Goal: Task Accomplishment & Management: Complete application form

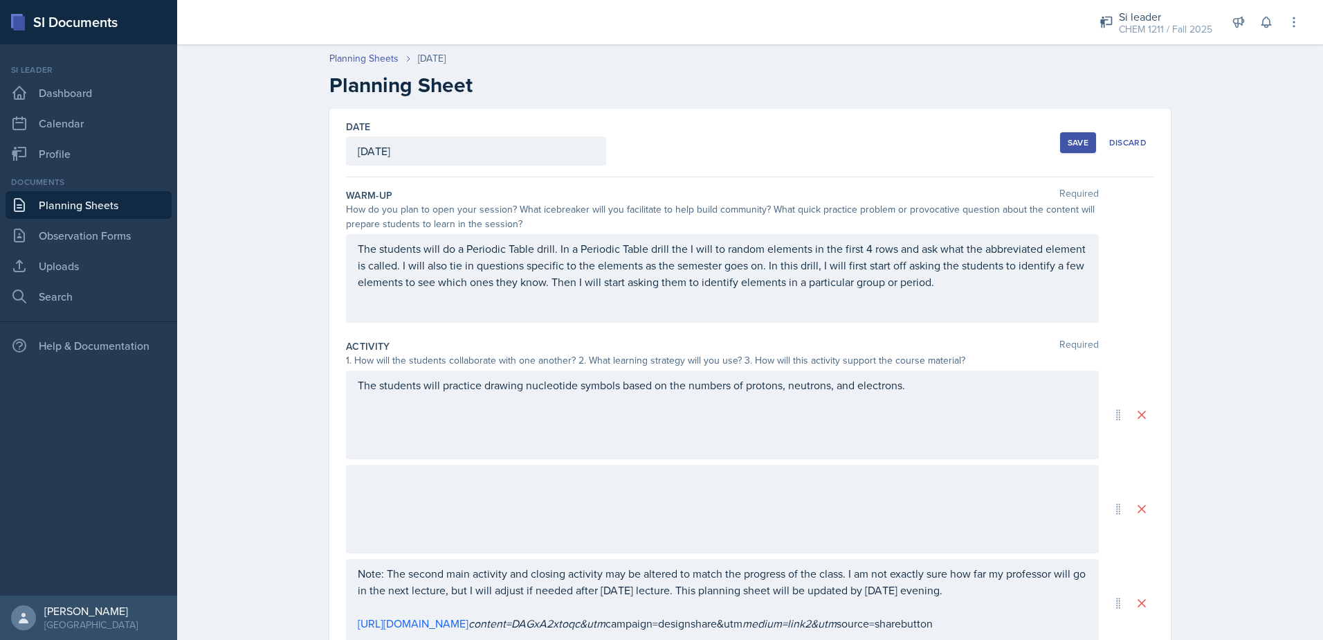
scroll to position [334, 0]
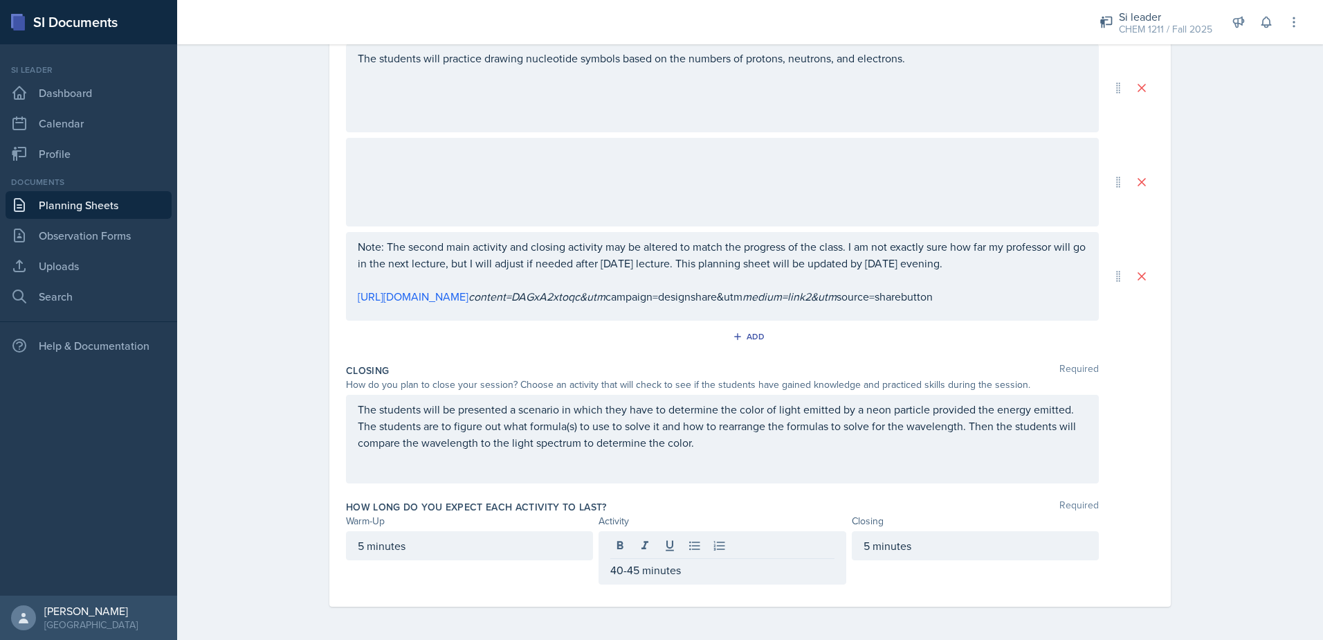
click at [963, 464] on div "The students will be presented a scenario in which they have to determine the c…" at bounding box center [722, 438] width 753 height 89
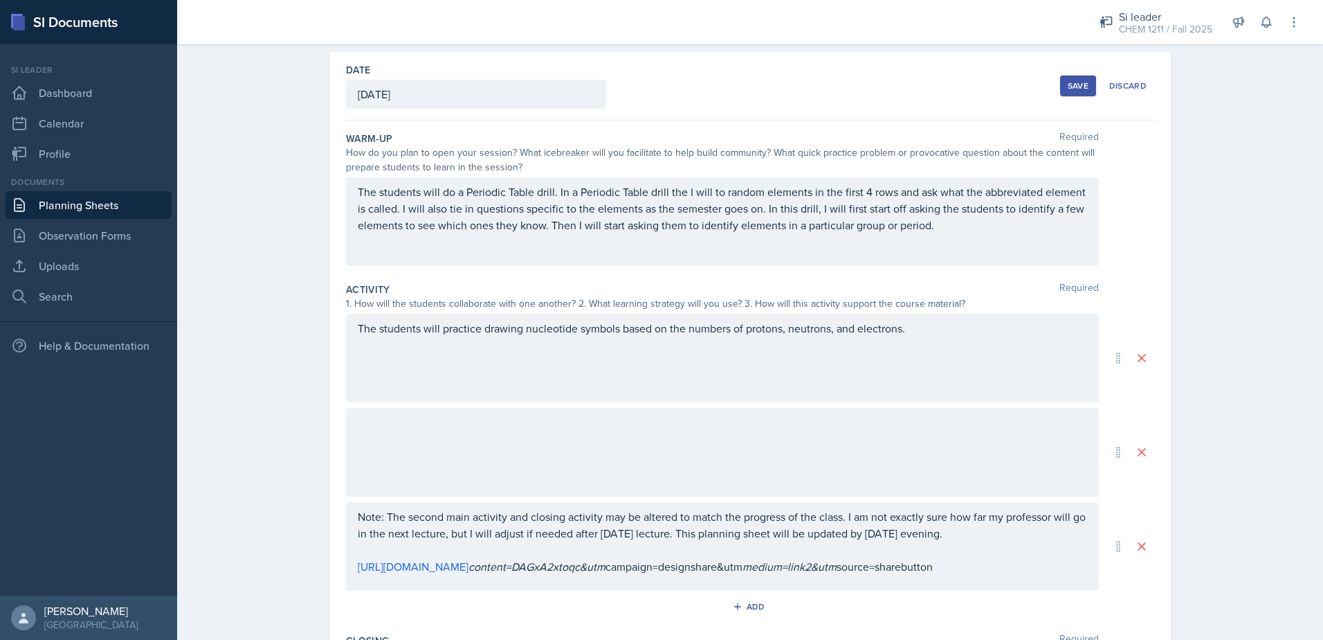
scroll to position [33, 0]
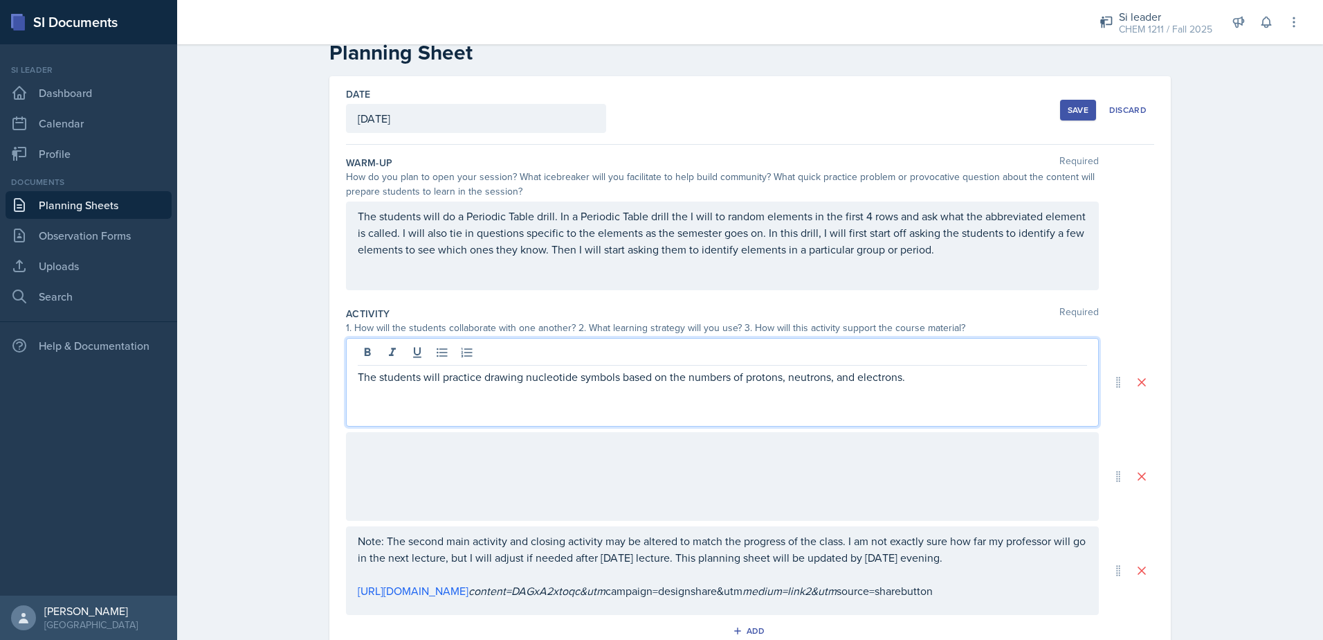
click at [938, 368] on p "The students will practice drawing nucleotide symbols based on the numbers of p…" at bounding box center [722, 376] width 729 height 17
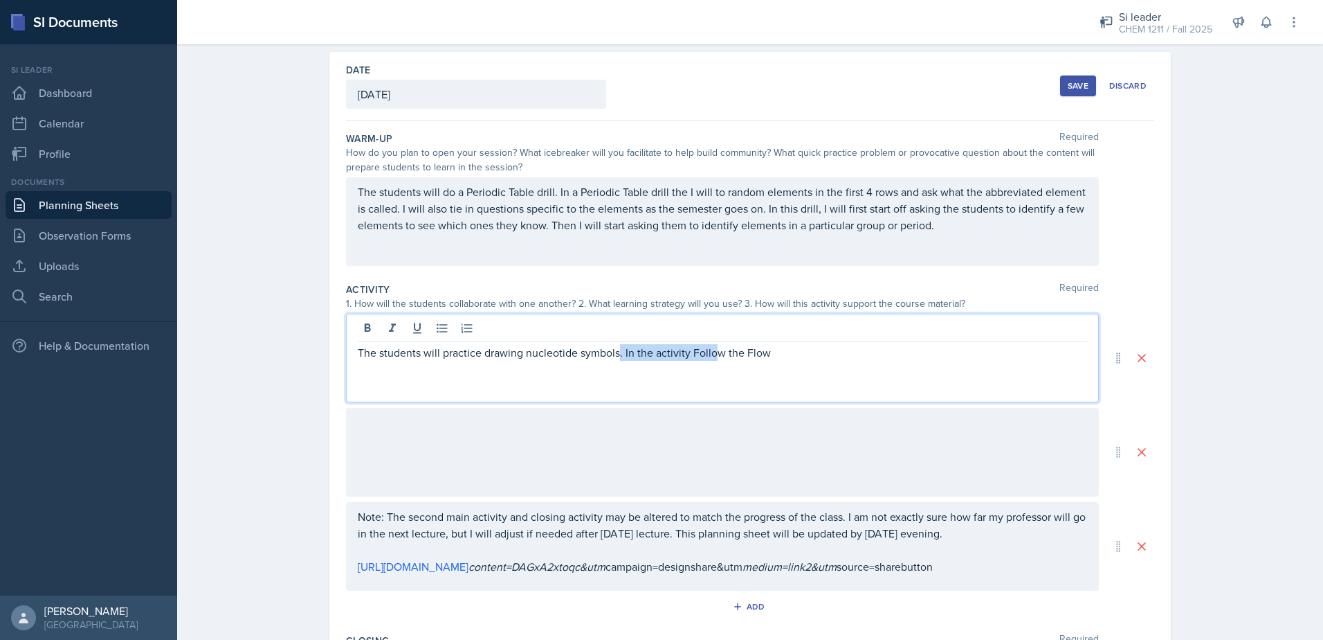
drag, startPoint x: 897, startPoint y: 357, endPoint x: 714, endPoint y: 389, distance: 186.1
click at [714, 389] on div "The students will practice drawing nucleotide symbols. In the activity Follow t…" at bounding box center [722, 358] width 753 height 89
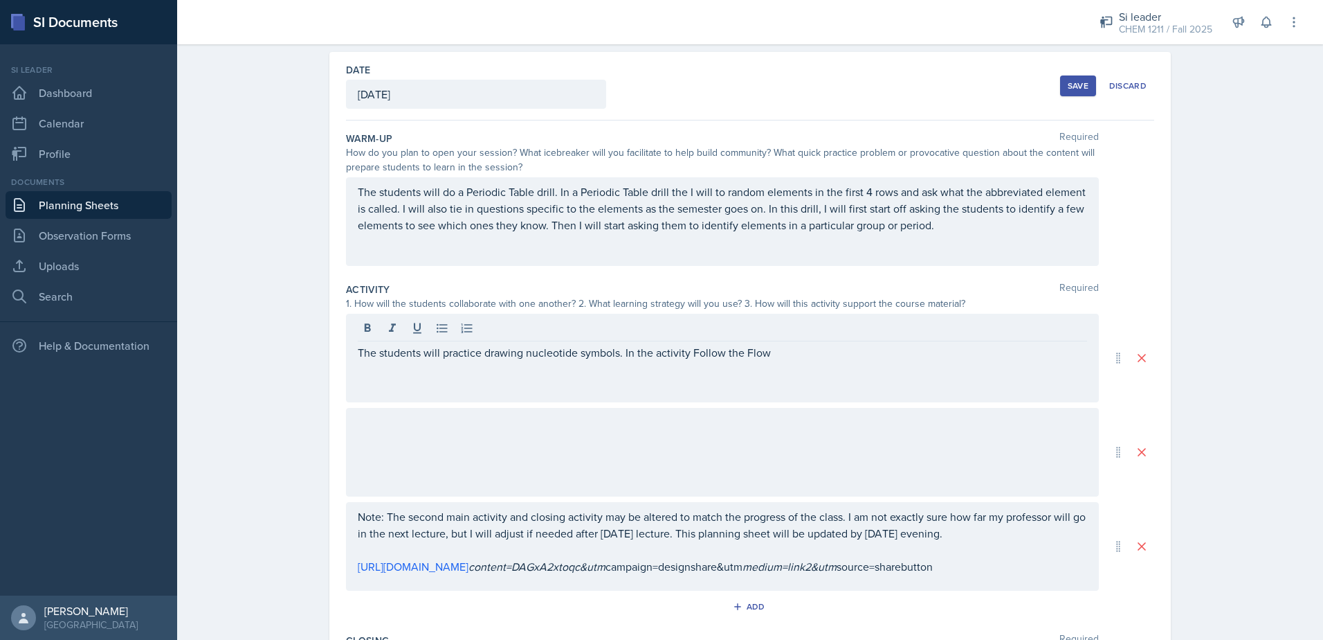
click at [712, 386] on div "The students will practice drawing nucleotide symbols. In the activity Follow t…" at bounding box center [722, 358] width 753 height 89
click at [774, 365] on div "The students will practice drawing nucleotide symbols. In the activity Follow t…" at bounding box center [722, 358] width 753 height 89
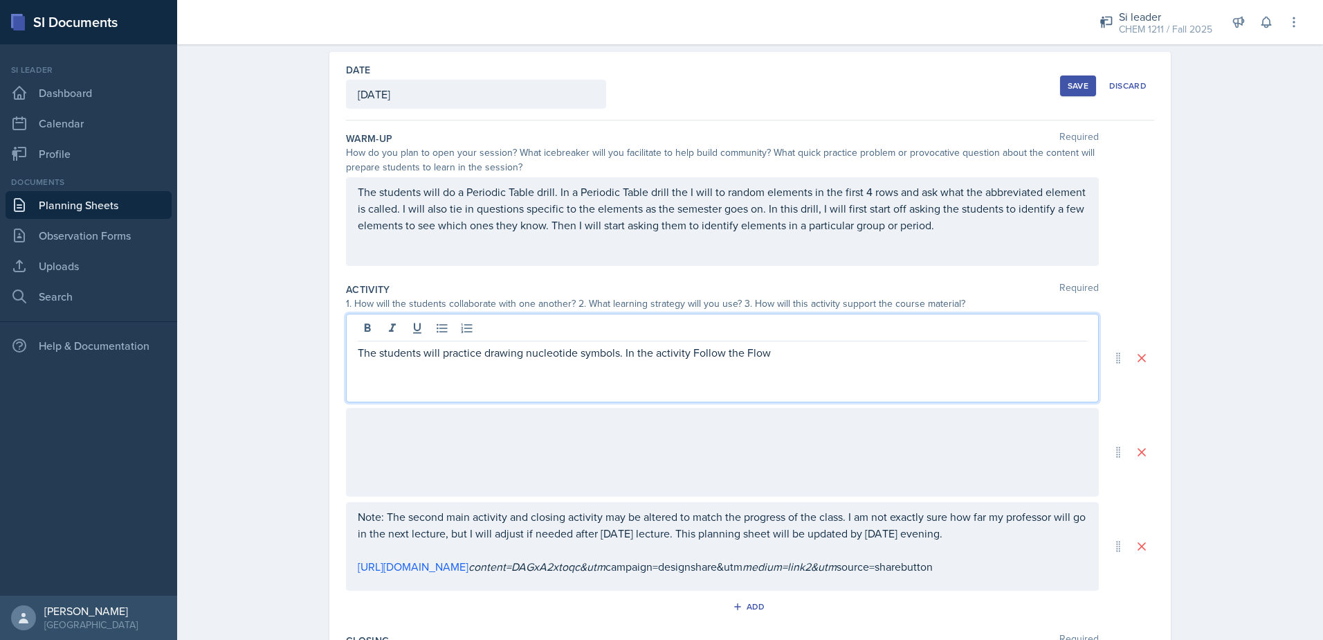
click at [777, 357] on p "The students will practice drawing nucleotide symbols. In the activity Follow t…" at bounding box center [722, 352] width 729 height 17
click at [929, 355] on p "The students will practice drawing nucleotide symbols. In the activity Follow t…" at bounding box center [722, 360] width 729 height 33
click at [455, 371] on p "The students will practice drawing nucleotide symbols. In the activity Follow t…" at bounding box center [722, 360] width 729 height 33
click at [853, 378] on div "The students will practice drawing nucleotide symbols. In the activity Follow t…" at bounding box center [722, 358] width 753 height 89
click at [833, 374] on p "The students will practice drawing nucleotide symbols. In the activity Follow t…" at bounding box center [722, 360] width 729 height 33
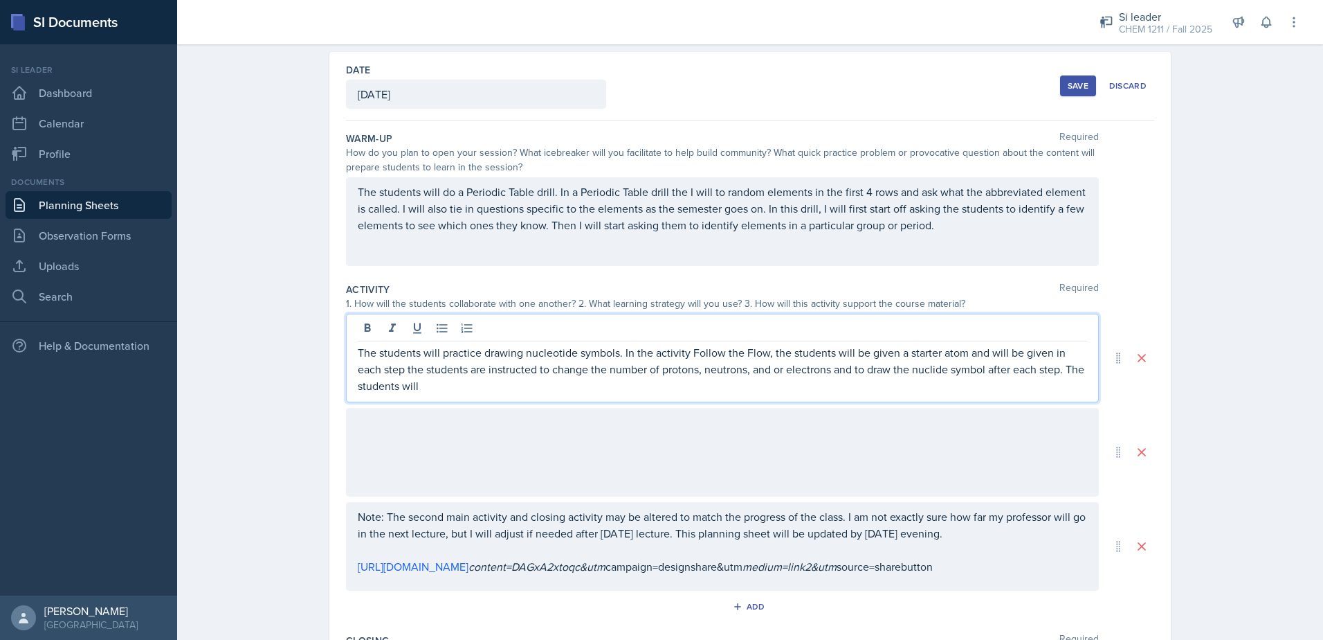
click at [356, 515] on div "Note: The second main activity and closing activity may be altered to match the…" at bounding box center [722, 546] width 753 height 89
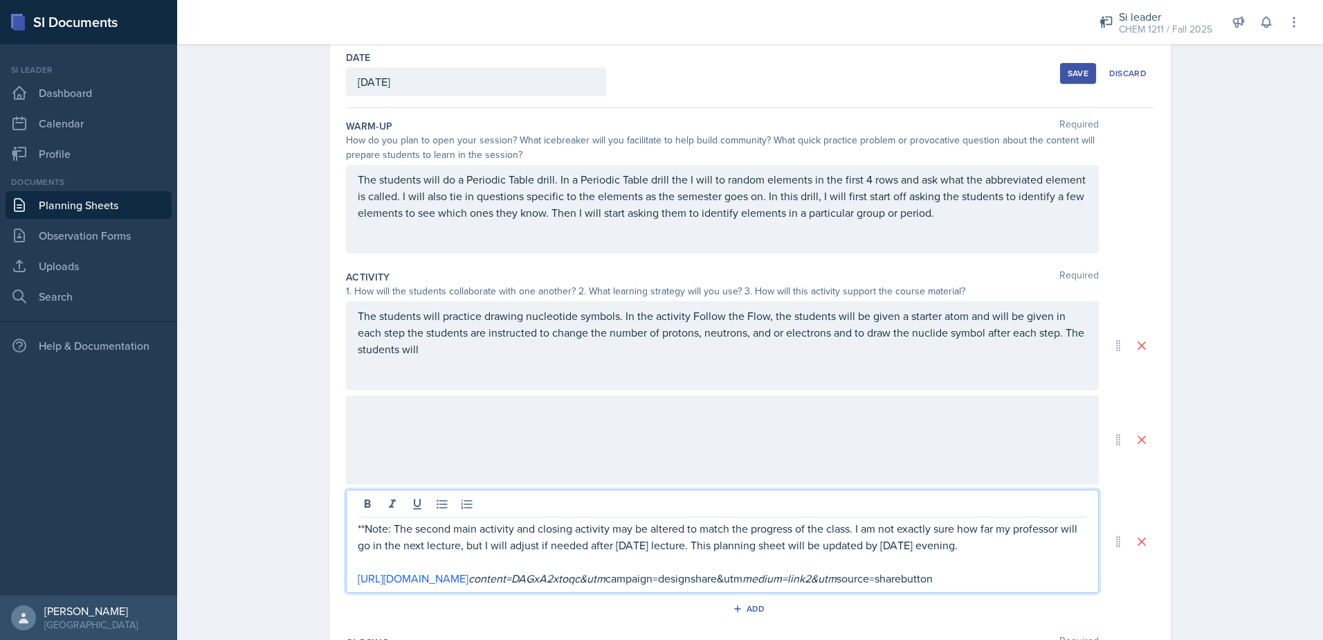
scroll to position [93, 0]
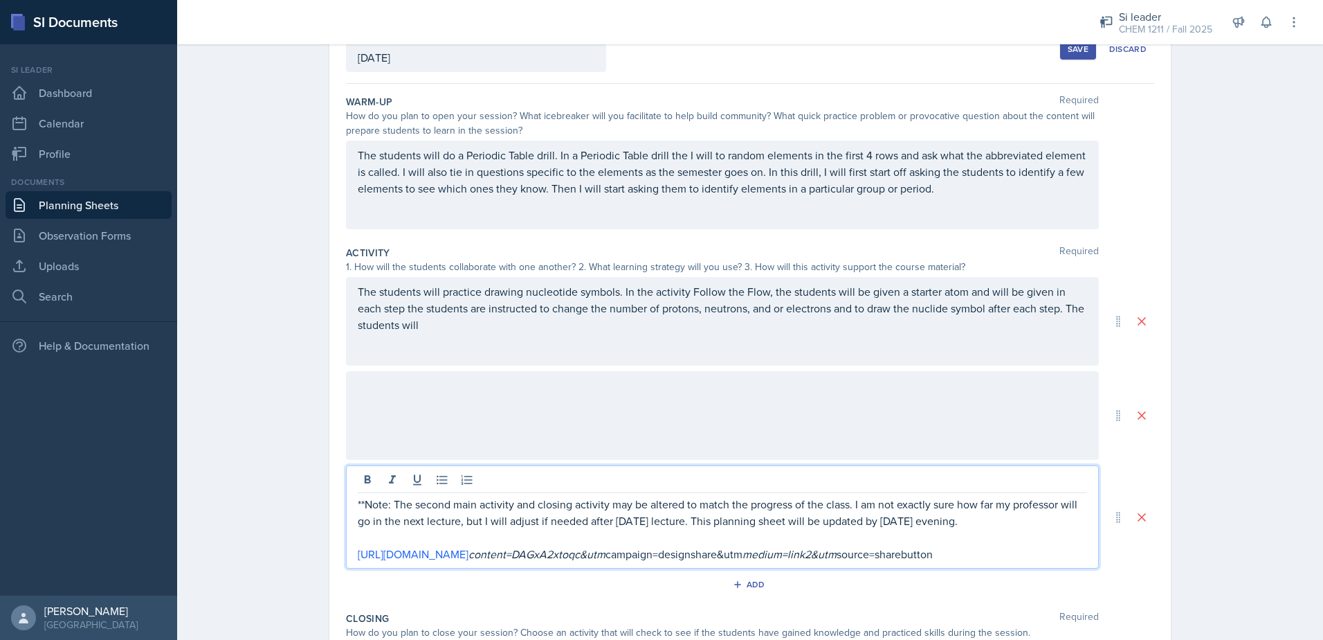
click at [580, 179] on p "The students will do a Periodic Table drill. In a Periodic Table drill the I wi…" at bounding box center [722, 172] width 729 height 50
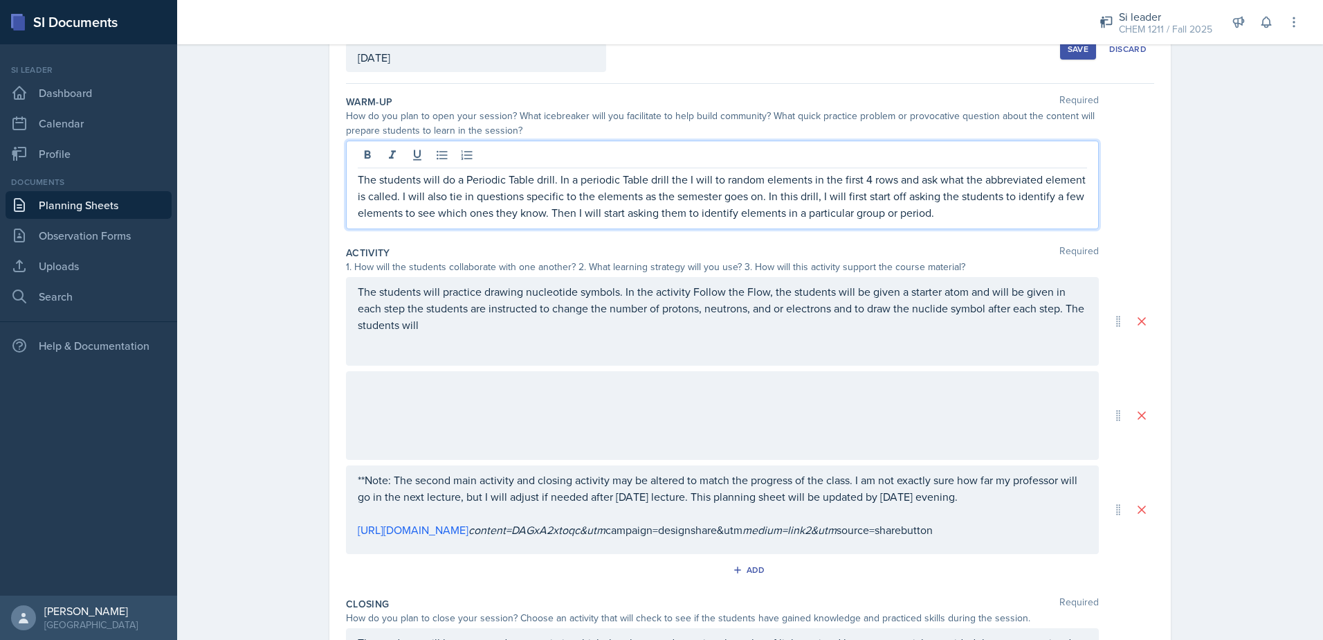
click at [625, 177] on p "The students will do a Periodic Table drill. In a periodic Table drill the I wi…" at bounding box center [722, 196] width 729 height 50
click at [536, 184] on p "The students will do a Periodic Table drill. In a periodic table drill the I wi…" at bounding box center [722, 196] width 729 height 50
click at [680, 181] on p "The students will do a 'Periodic Table Drill'. In a periodic table drill the I …" at bounding box center [722, 196] width 729 height 50
click at [695, 180] on p "The students will do a 'Periodic Table Drill'. In a periodic table drill I will…" at bounding box center [722, 196] width 729 height 50
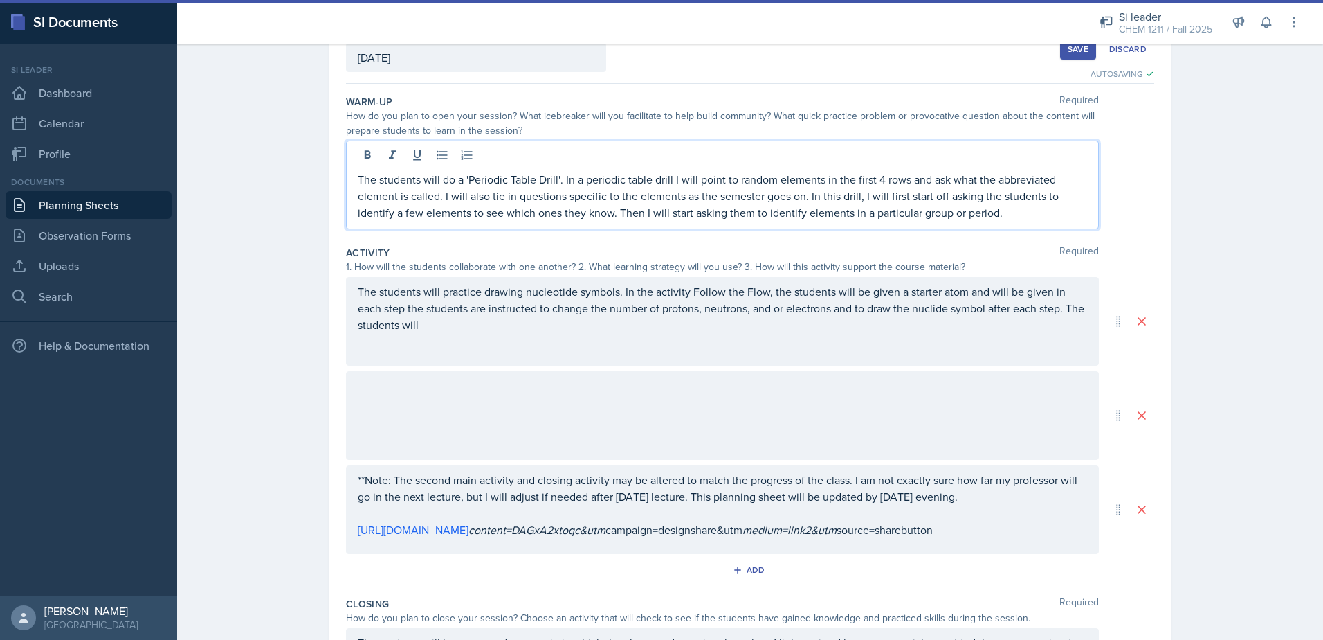
click at [490, 195] on p "The students will do a 'Periodic Table Drill'. In a periodic table drill I will…" at bounding box center [722, 196] width 729 height 50
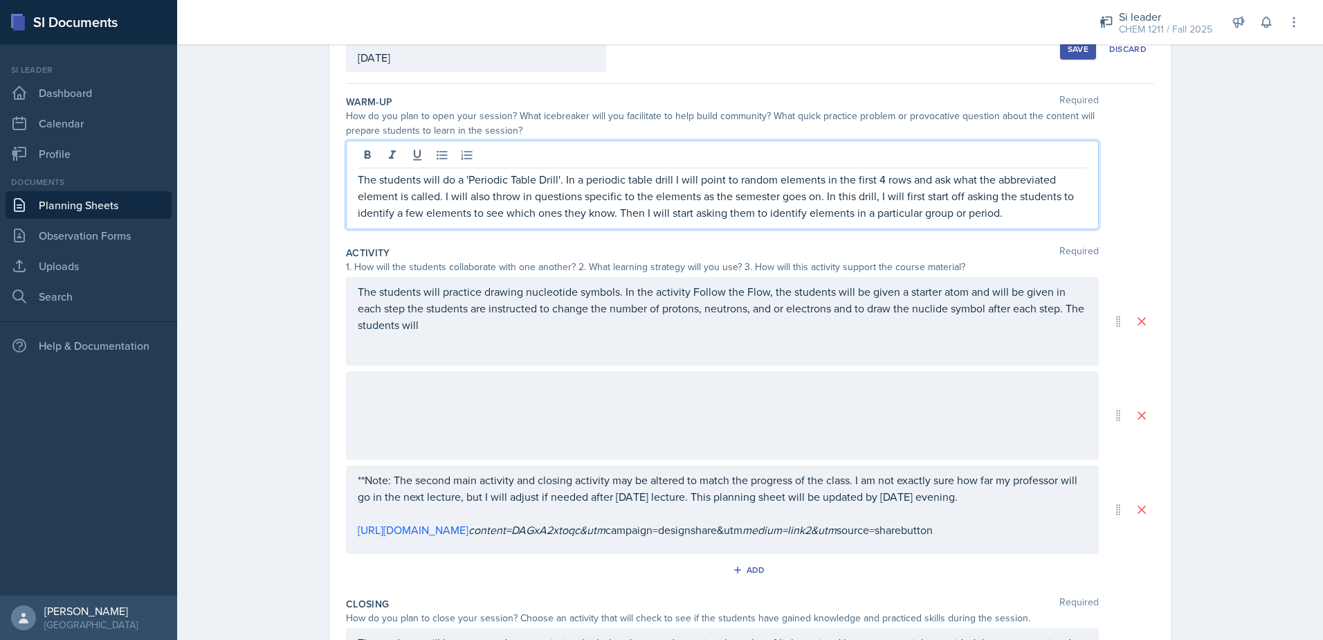
click at [651, 329] on p "The students will practice drawing nucleotide symbols. In the activity Follow t…" at bounding box center [722, 308] width 729 height 50
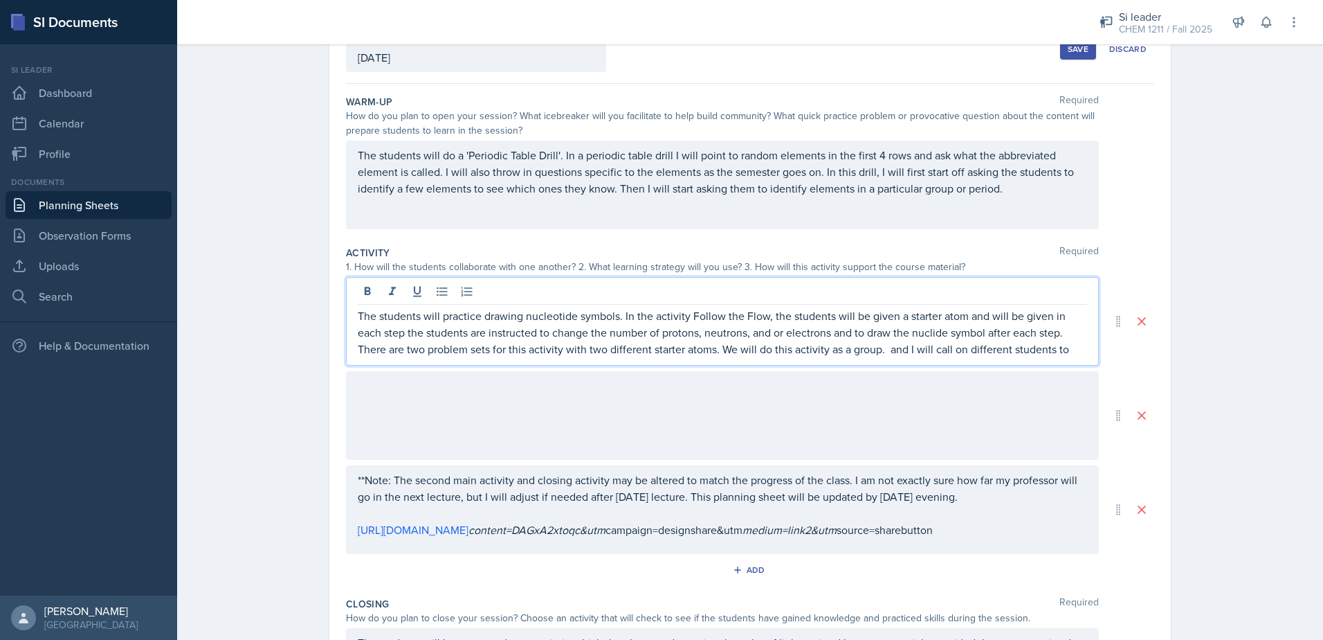
click at [909, 353] on p "The students will practice drawing nucleotide symbols. In the activity Follow t…" at bounding box center [722, 332] width 729 height 50
click at [1052, 351] on p "The students will practice drawing nucleotide symbols. In the activity Follow t…" at bounding box center [722, 332] width 729 height 50
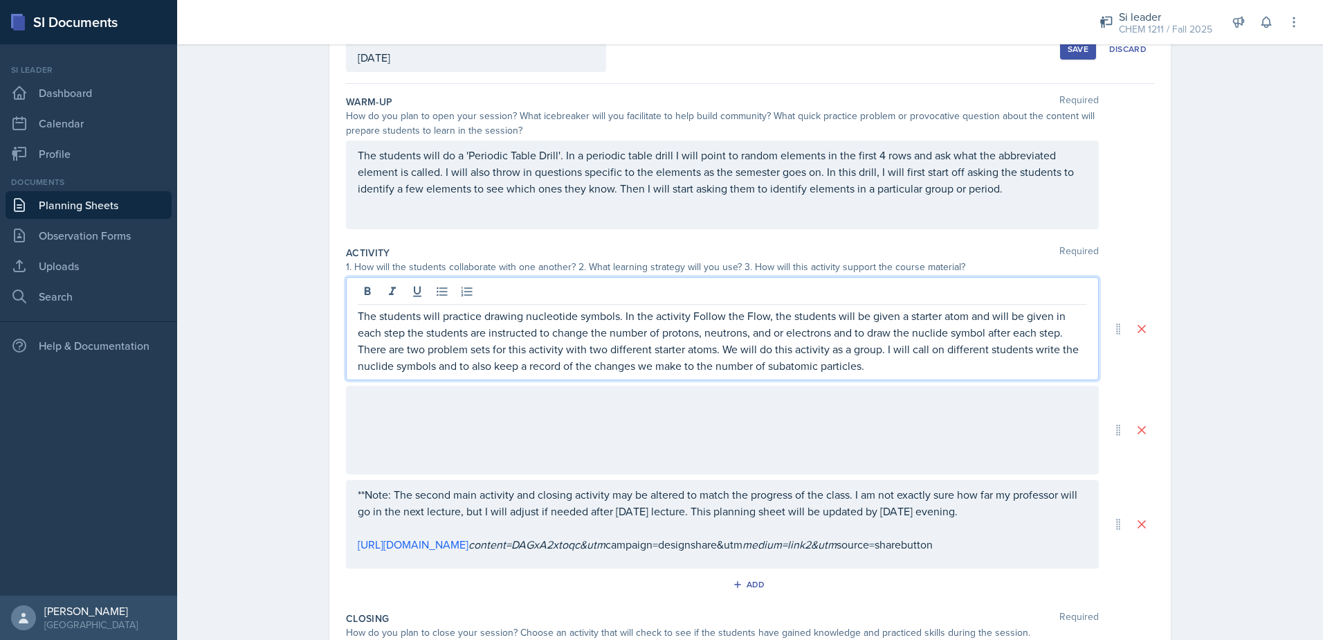
click at [817, 436] on div at bounding box center [722, 430] width 753 height 89
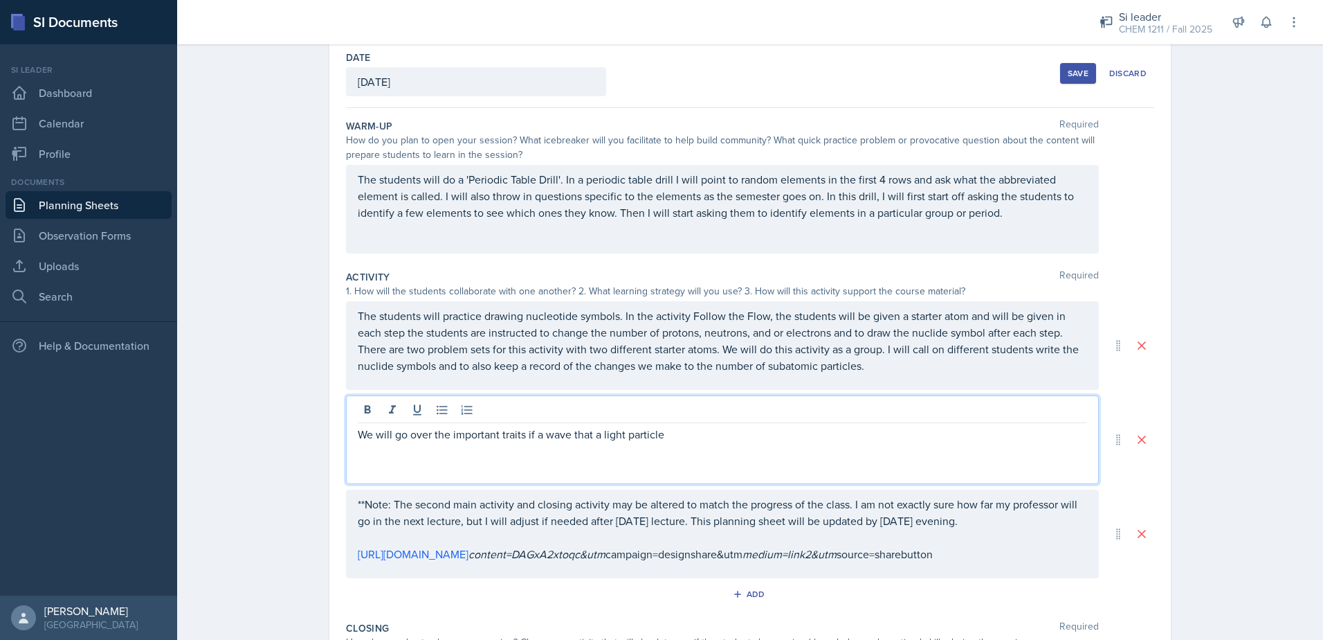
scroll to position [138, 0]
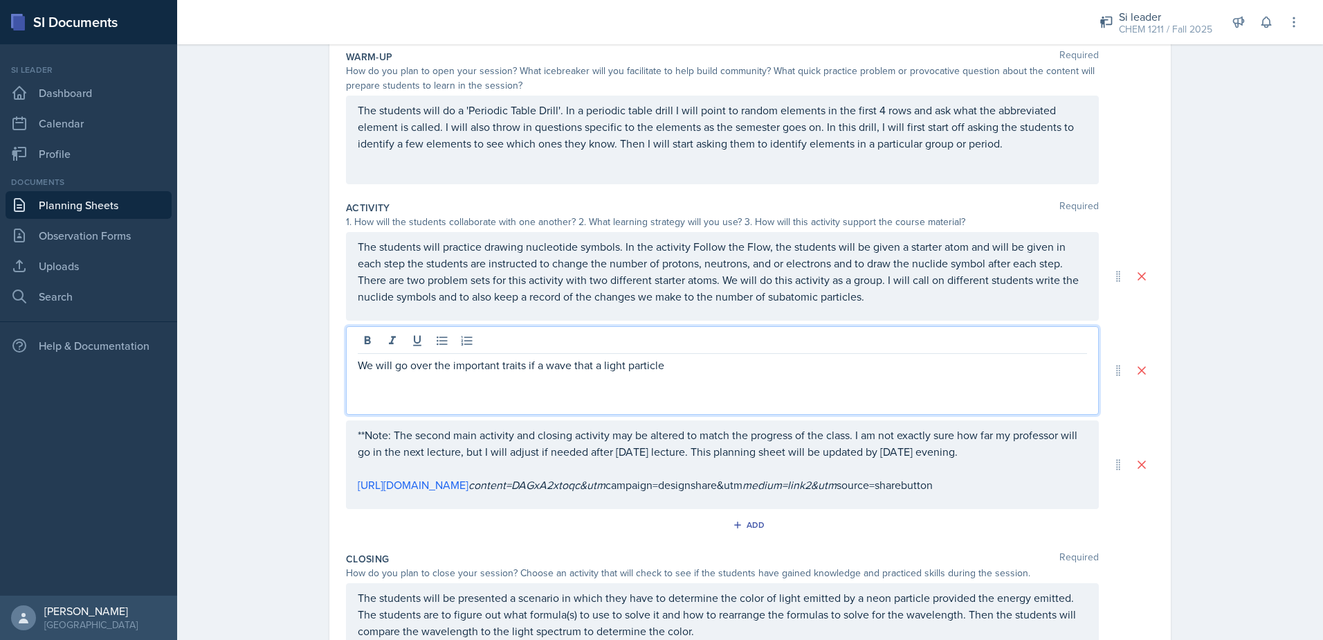
click at [528, 367] on p "We will go over the important traits if a wave that a light particle" at bounding box center [722, 364] width 729 height 17
click at [525, 369] on p "We will go over the important traits if a wave that a light particle" at bounding box center [722, 364] width 729 height 17
click at [525, 365] on p "We will go over the important traits if a wave that a light particle" at bounding box center [722, 364] width 729 height 17
click at [715, 363] on p "We will go over the important traits of a wave that a light particle" at bounding box center [722, 364] width 729 height 17
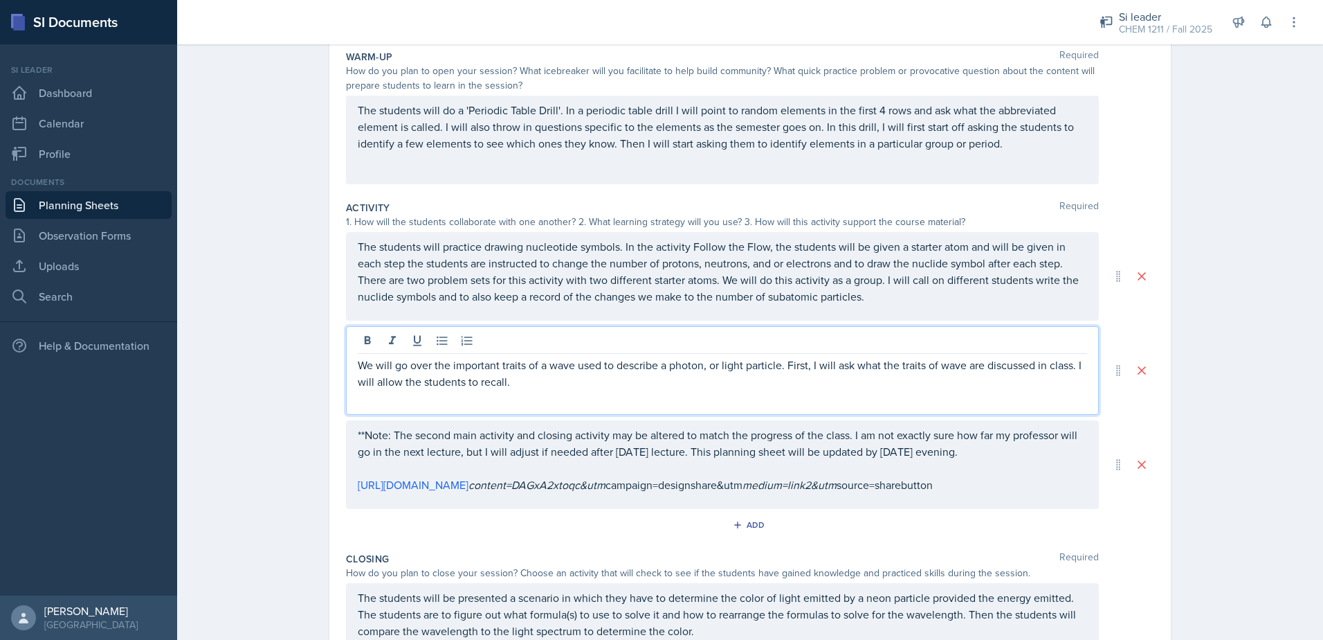
click at [584, 388] on p "We will go over the important traits of a wave used to describe a photon, or li…" at bounding box center [722, 372] width 729 height 33
click at [799, 391] on div "We will go over the important traits of a wave used to describe a photon, or li…" at bounding box center [722, 370] width 753 height 89
click at [417, 403] on p "We will go over the important traits of a wave used to describe a photon, or li…" at bounding box center [722, 381] width 729 height 50
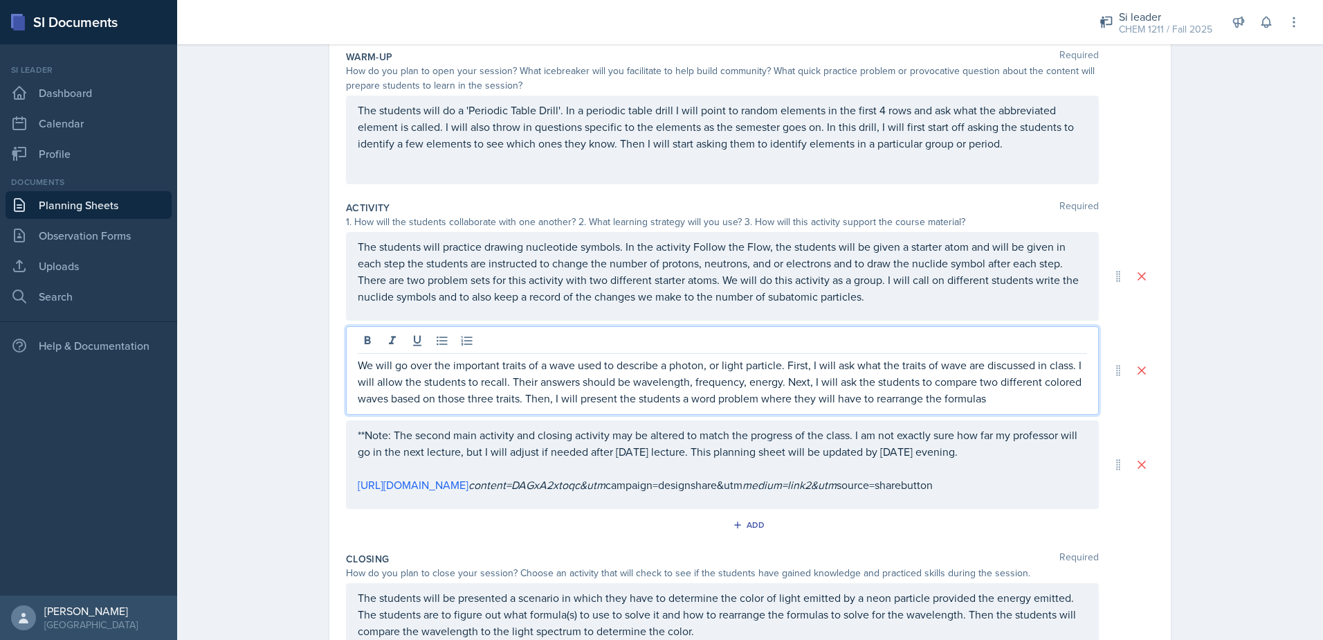
click at [1010, 404] on p "We will go over the important traits of a wave used to describe a photon, or li…" at bounding box center [722, 381] width 729 height 50
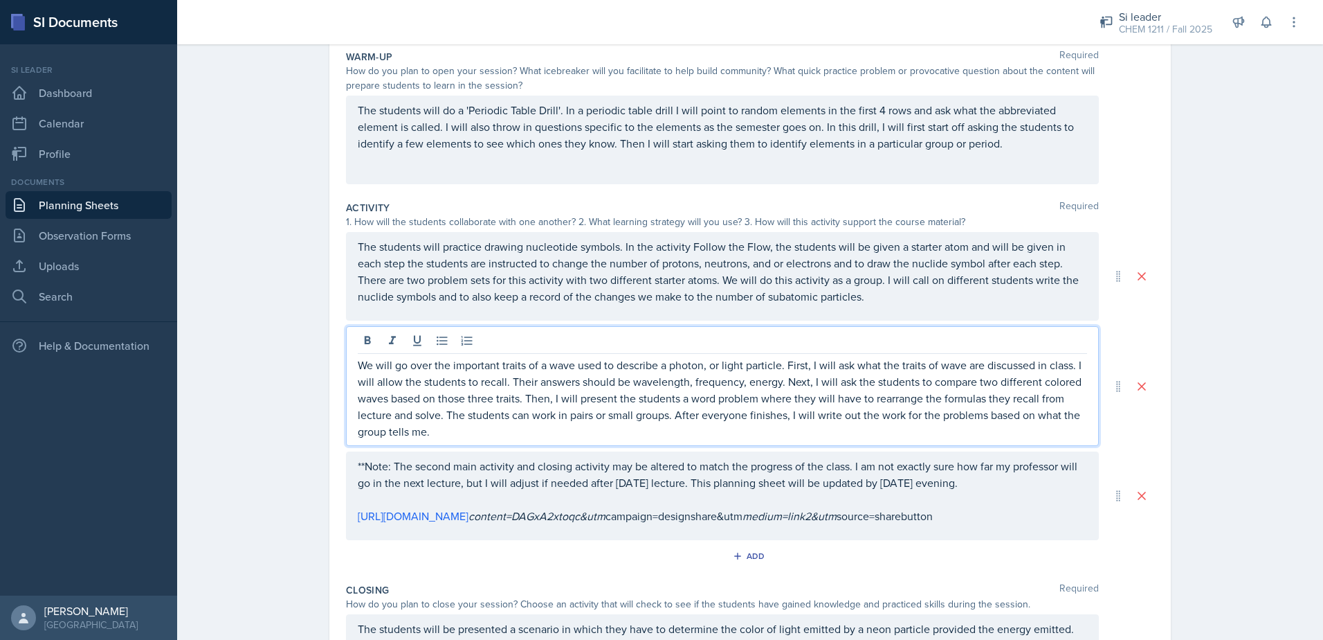
click at [984, 417] on p "We will go over the important traits of a wave used to describe a photon, or li…" at bounding box center [722, 397] width 729 height 83
click at [429, 430] on p "We will go over the important traits of a wave used to describe a photon, or li…" at bounding box center [722, 397] width 729 height 83
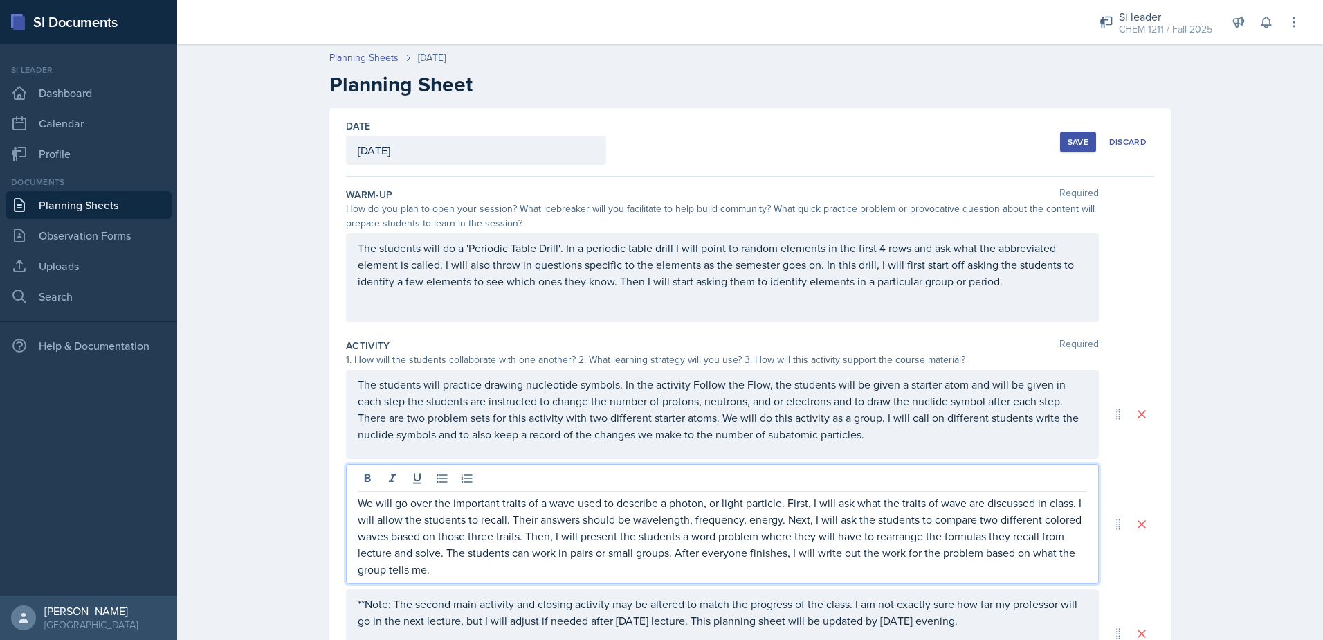
scroll to position [0, 0]
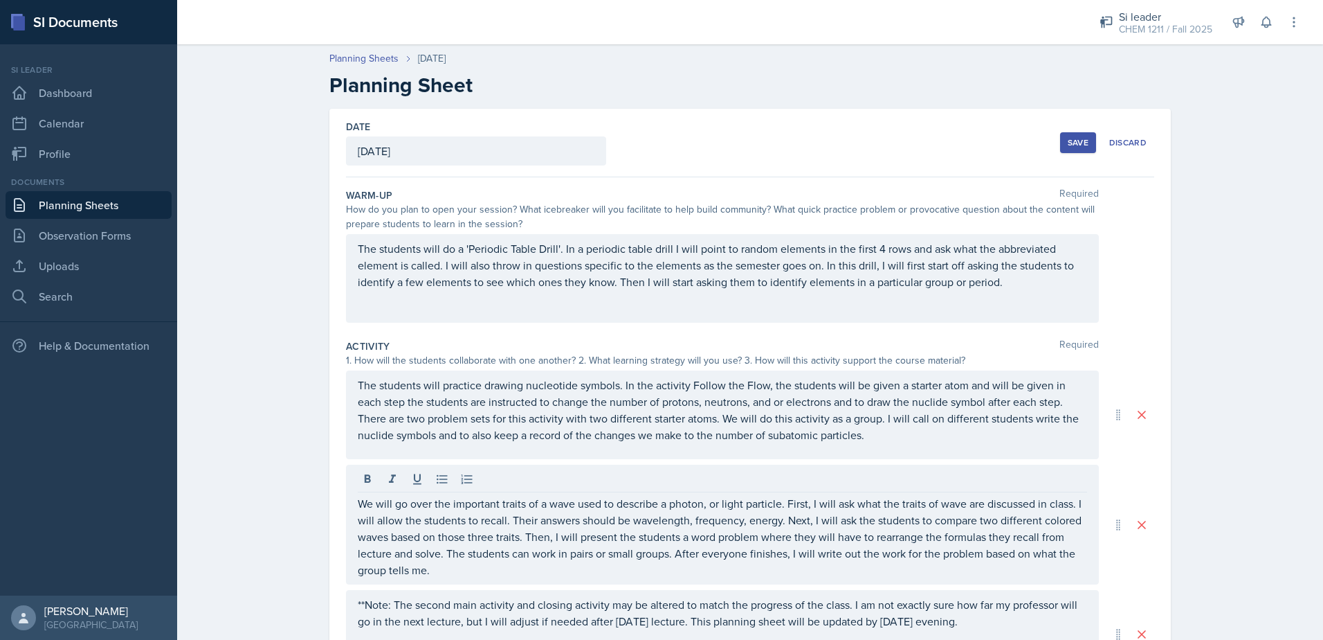
click at [1076, 140] on div "Save" at bounding box center [1078, 142] width 21 height 11
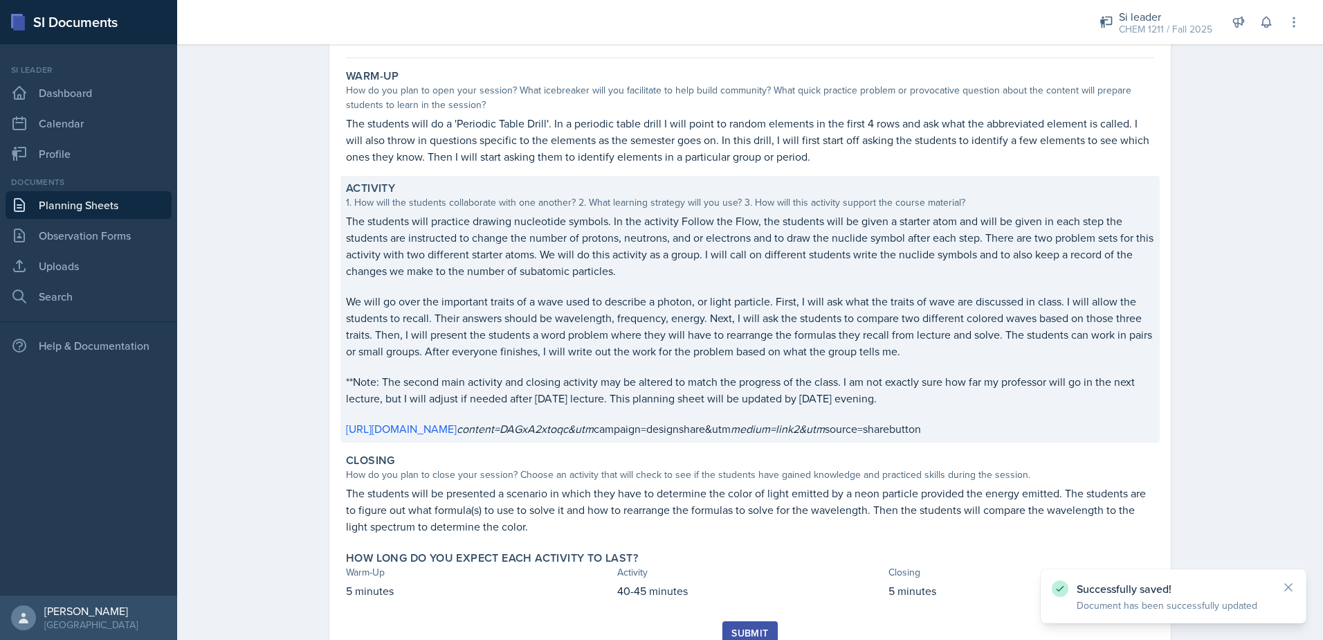
scroll to position [183, 0]
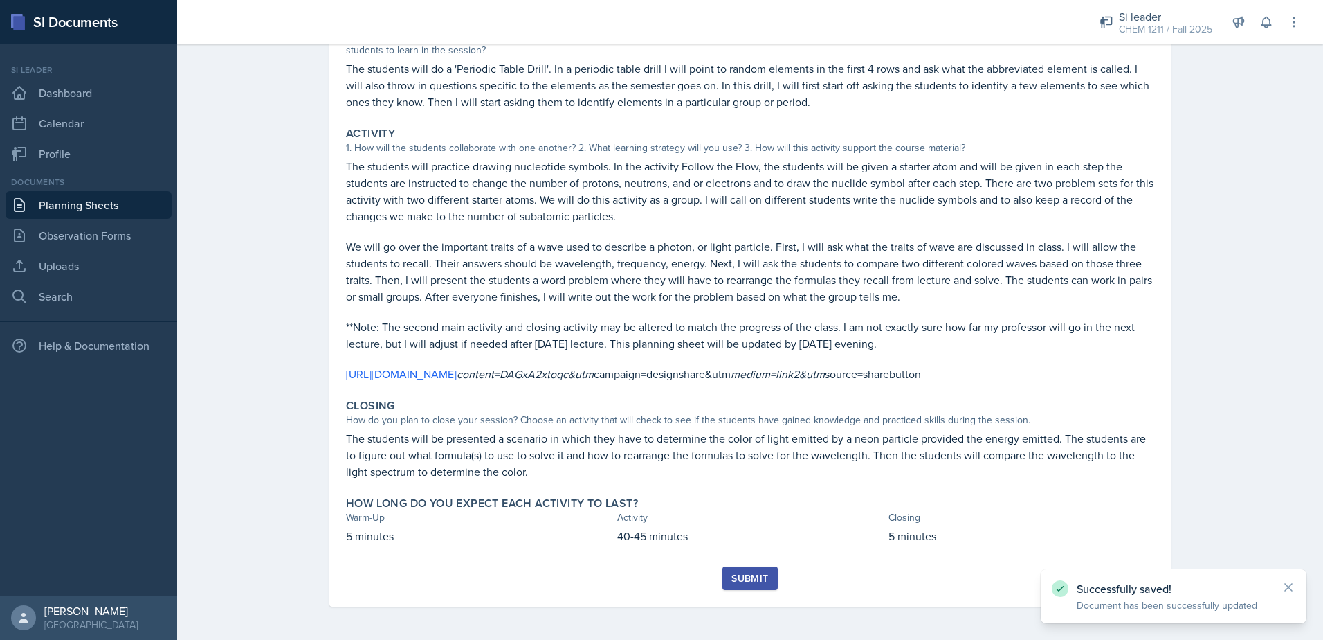
click at [738, 568] on button "Submit" at bounding box center [750, 578] width 55 height 24
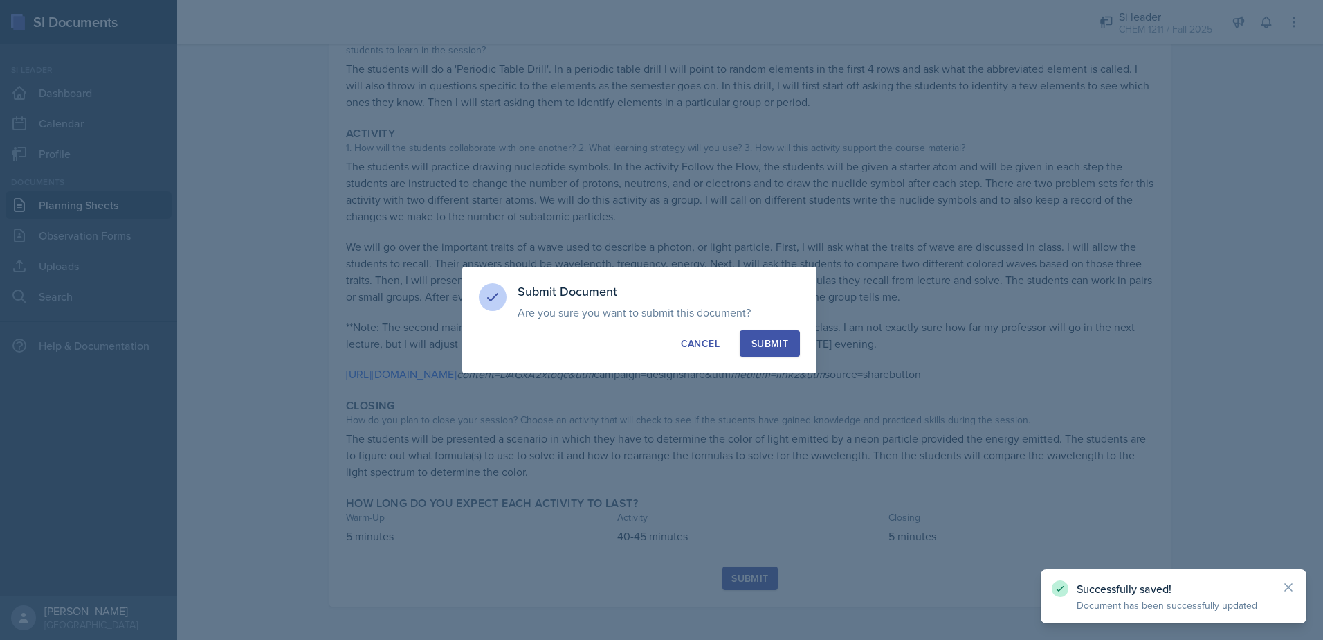
click at [783, 351] on button "Submit" at bounding box center [770, 343] width 60 height 26
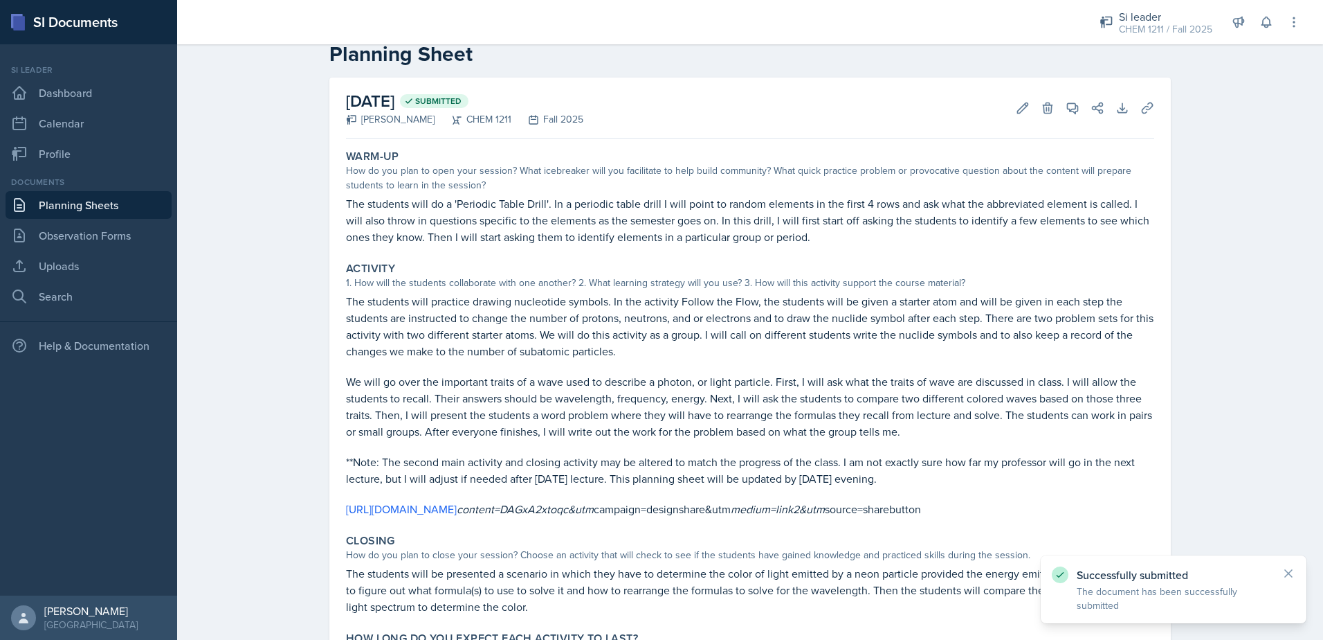
scroll to position [0, 0]
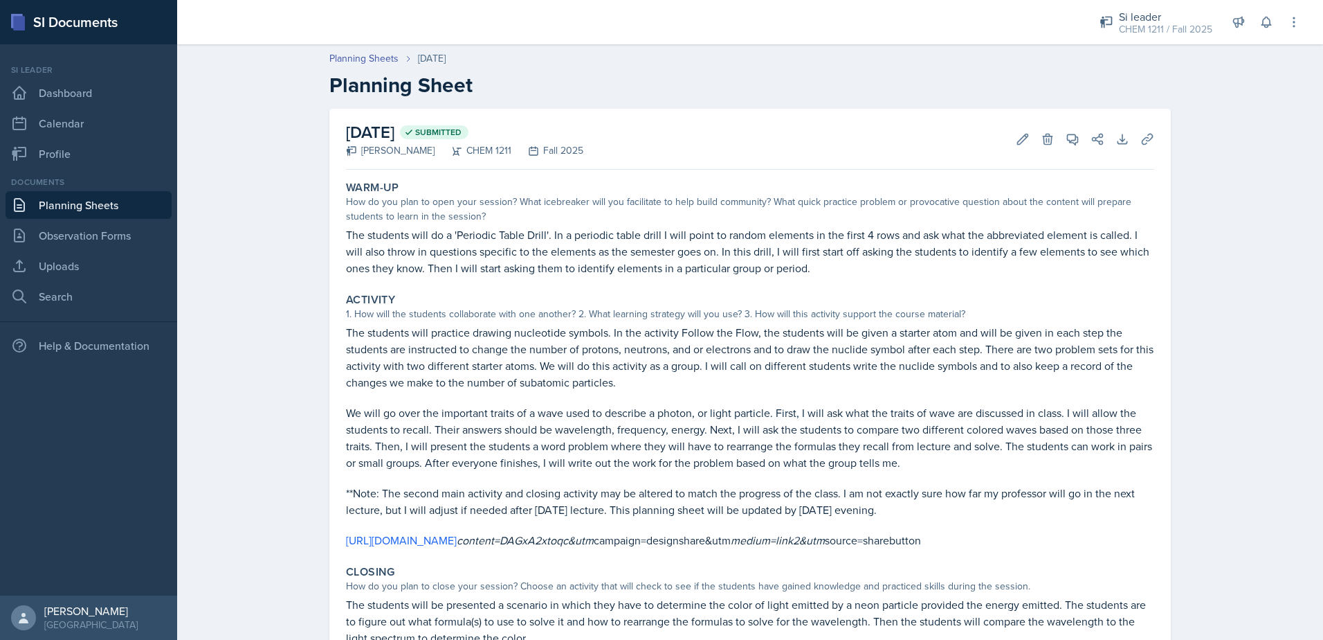
click at [41, 210] on link "Planning Sheets" at bounding box center [89, 205] width 166 height 28
